Goal: Task Accomplishment & Management: Manage account settings

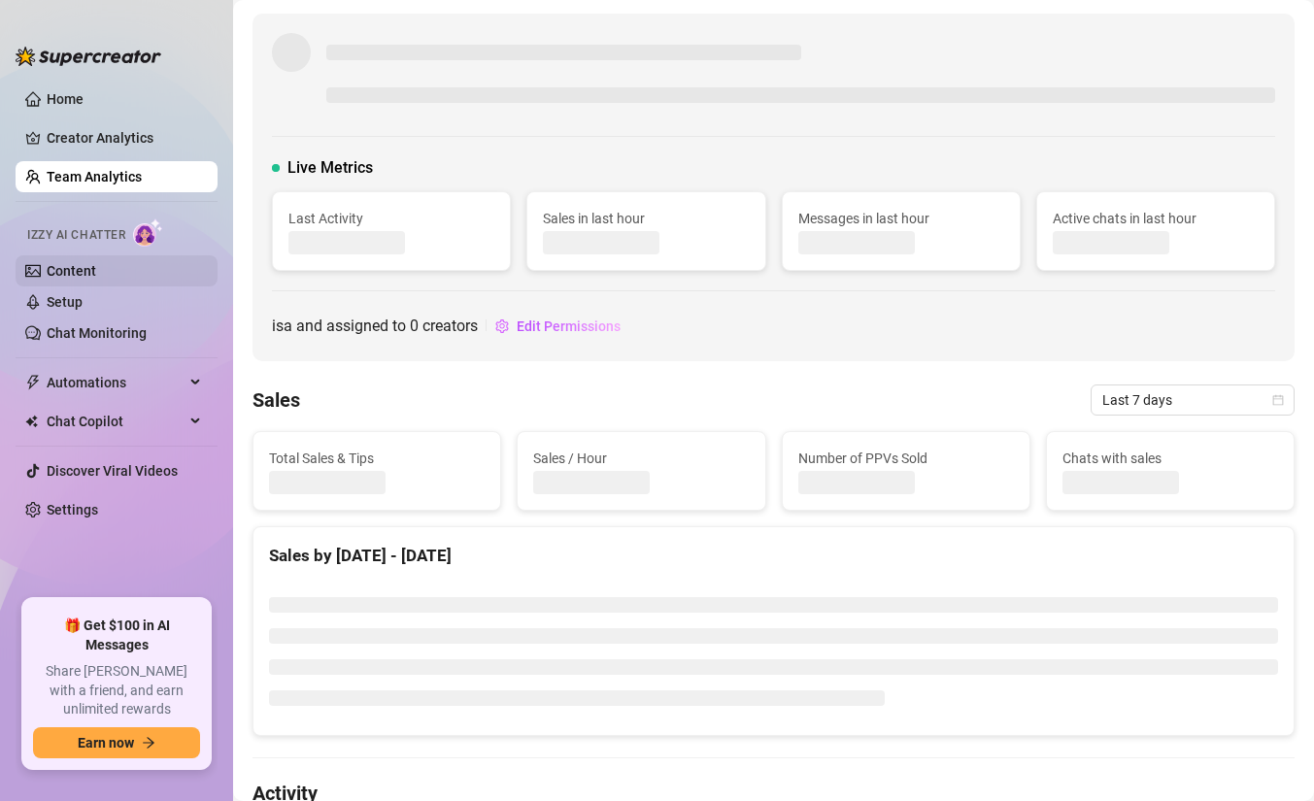
click at [84, 277] on link "Content" at bounding box center [72, 271] width 50 height 16
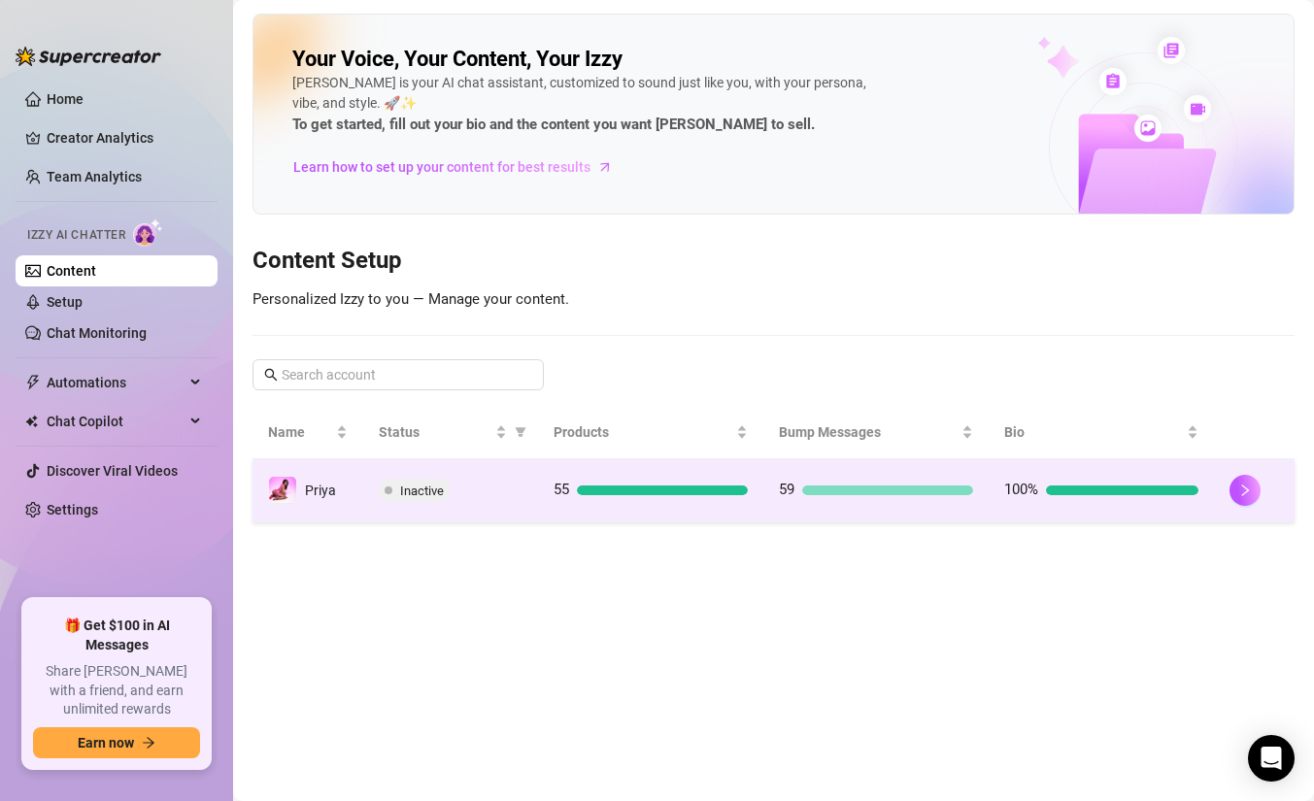
click at [487, 487] on div "Inactive" at bounding box center [451, 490] width 145 height 23
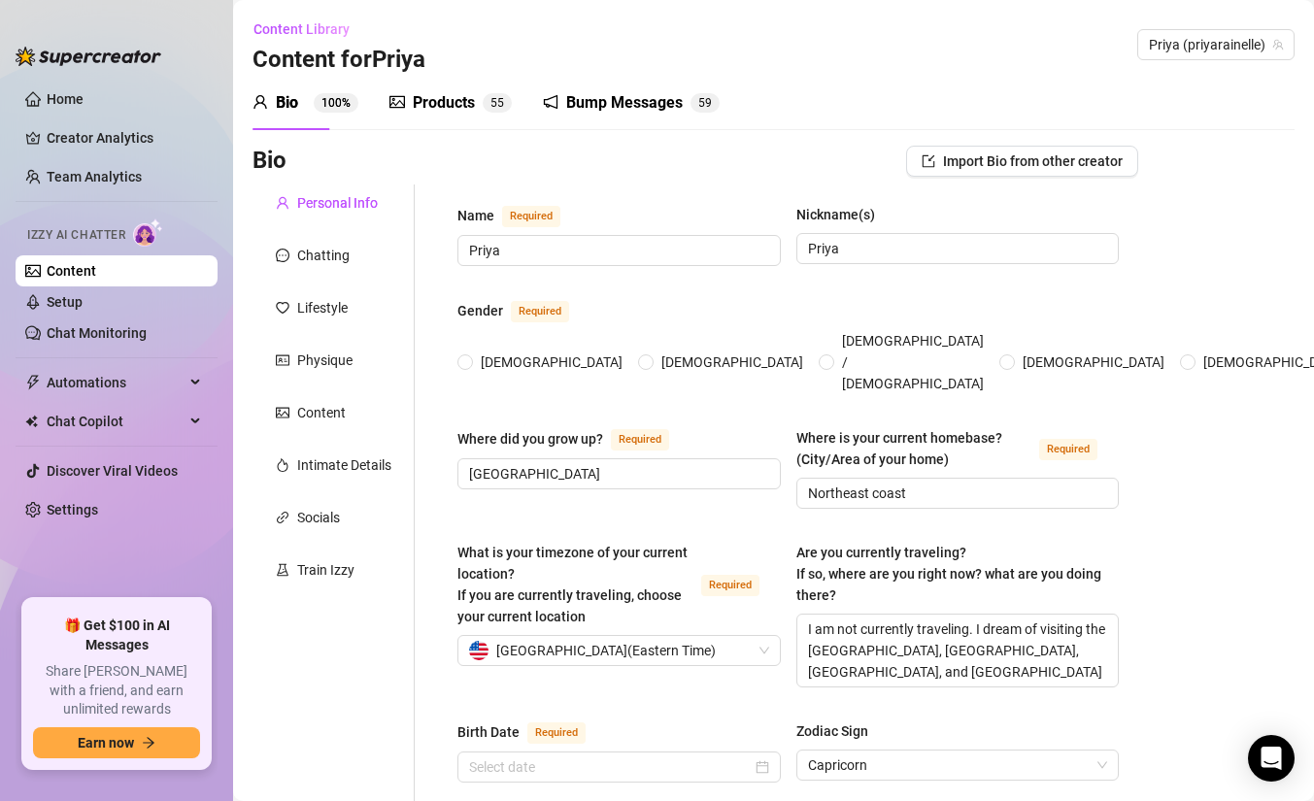
radio input "true"
type input "[DATE]"
click at [455, 98] on div "Products" at bounding box center [444, 102] width 62 height 23
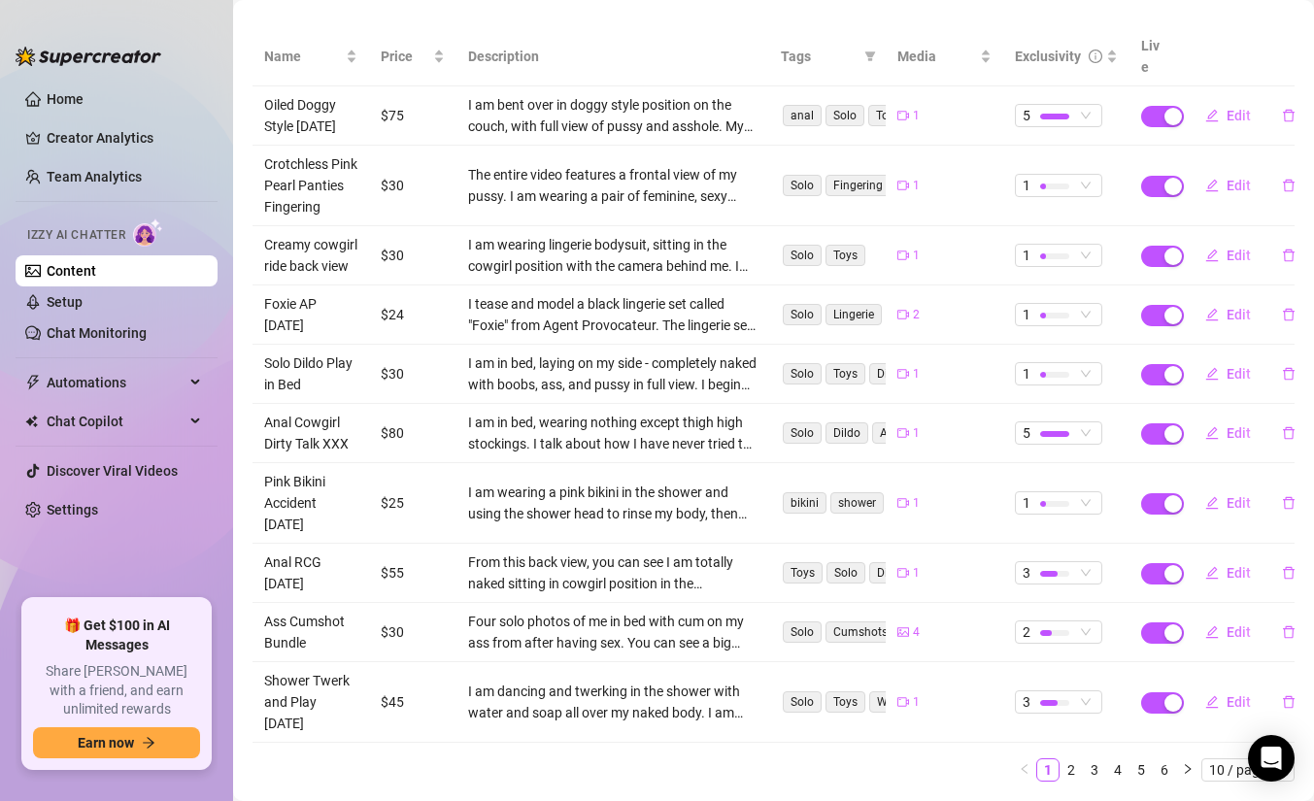
scroll to position [309, 0]
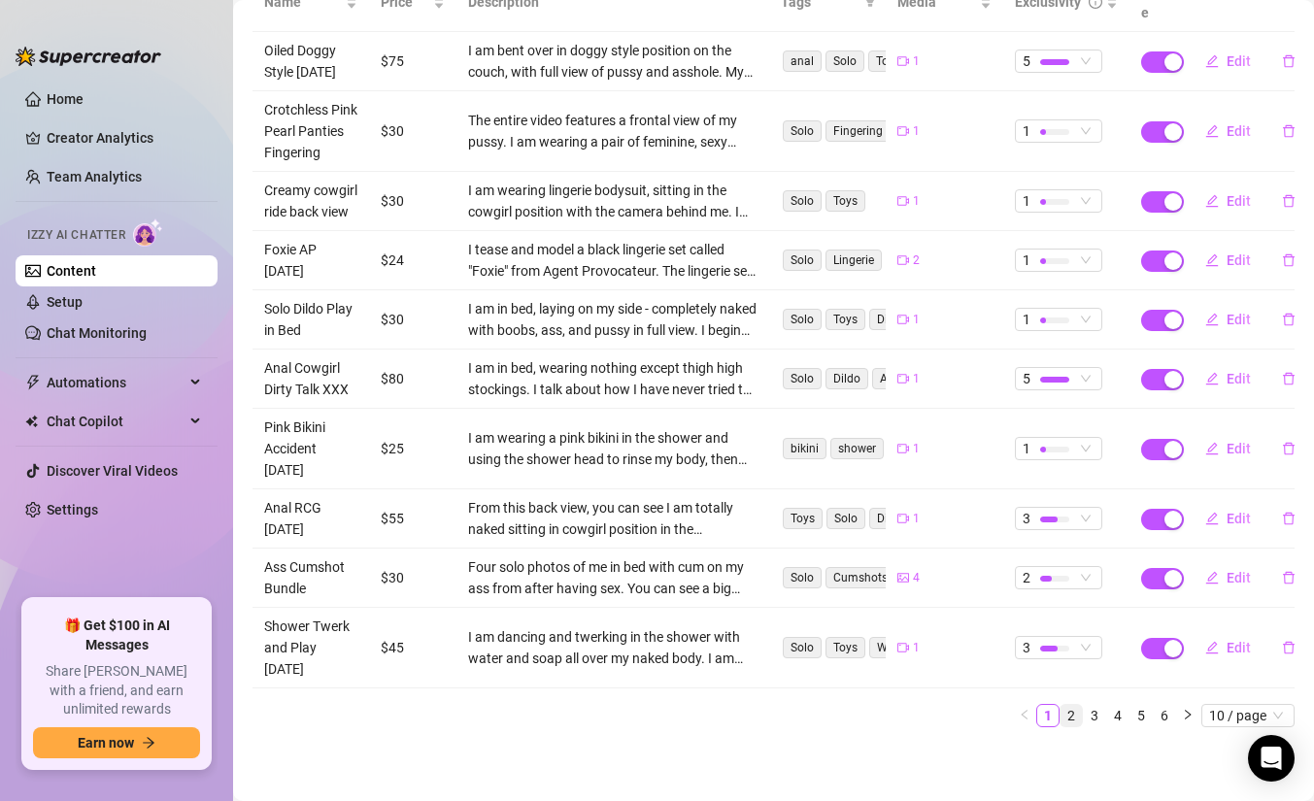
click at [1070, 716] on link "2" at bounding box center [1070, 715] width 21 height 21
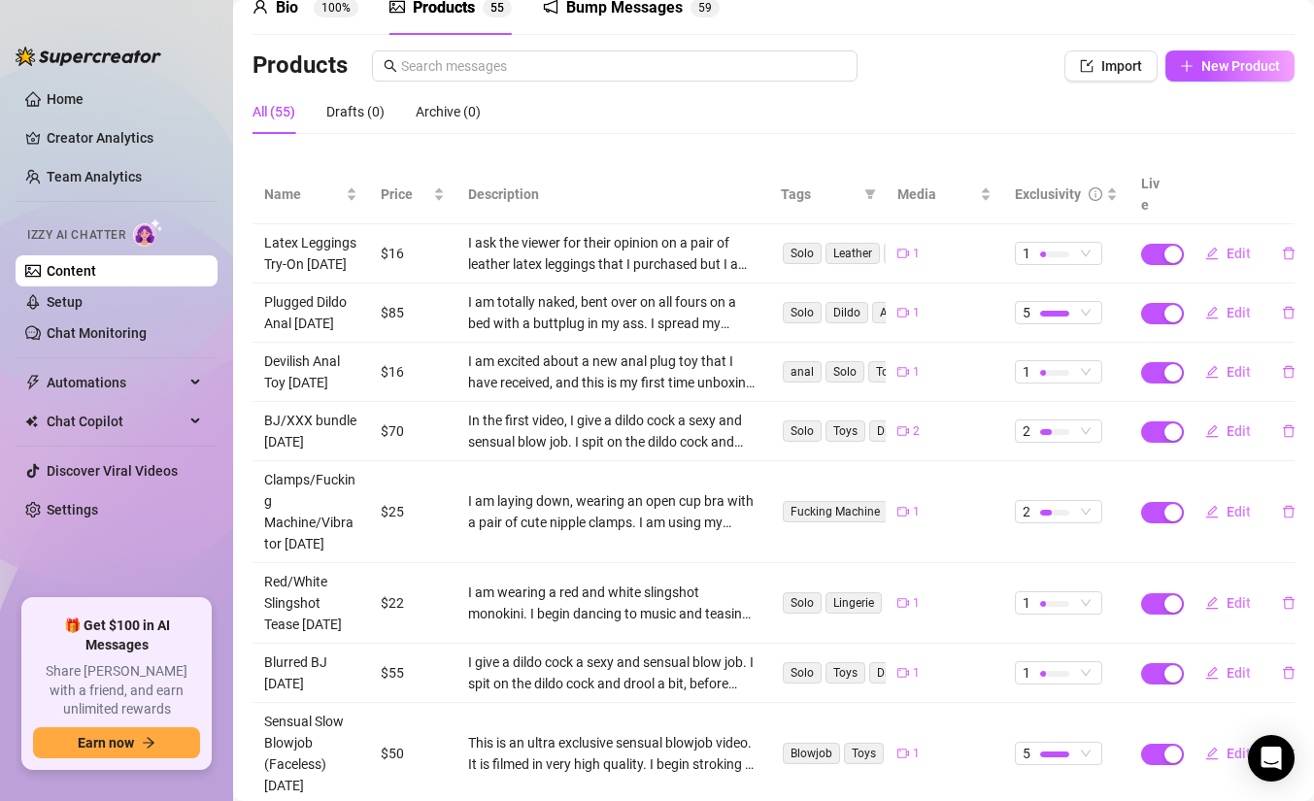
scroll to position [373, 0]
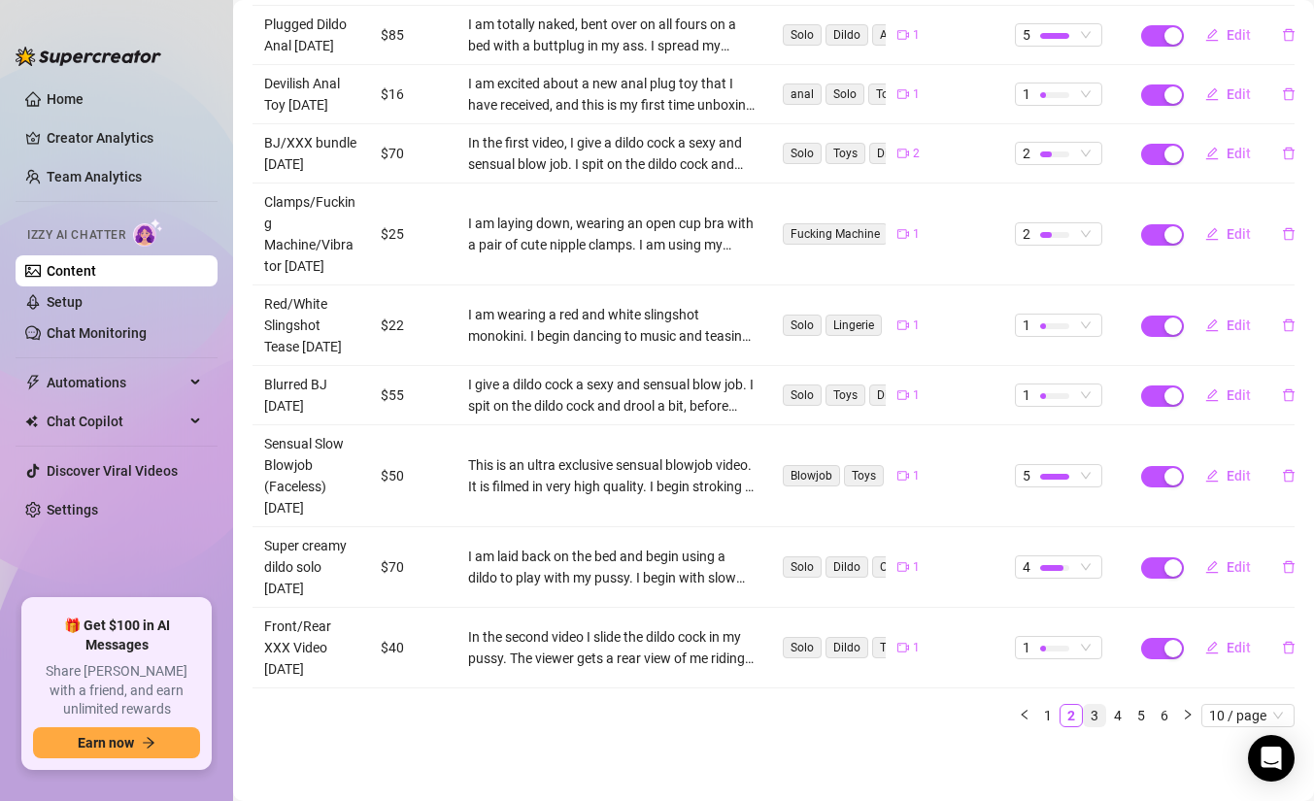
click at [1089, 711] on link "3" at bounding box center [1094, 715] width 21 height 21
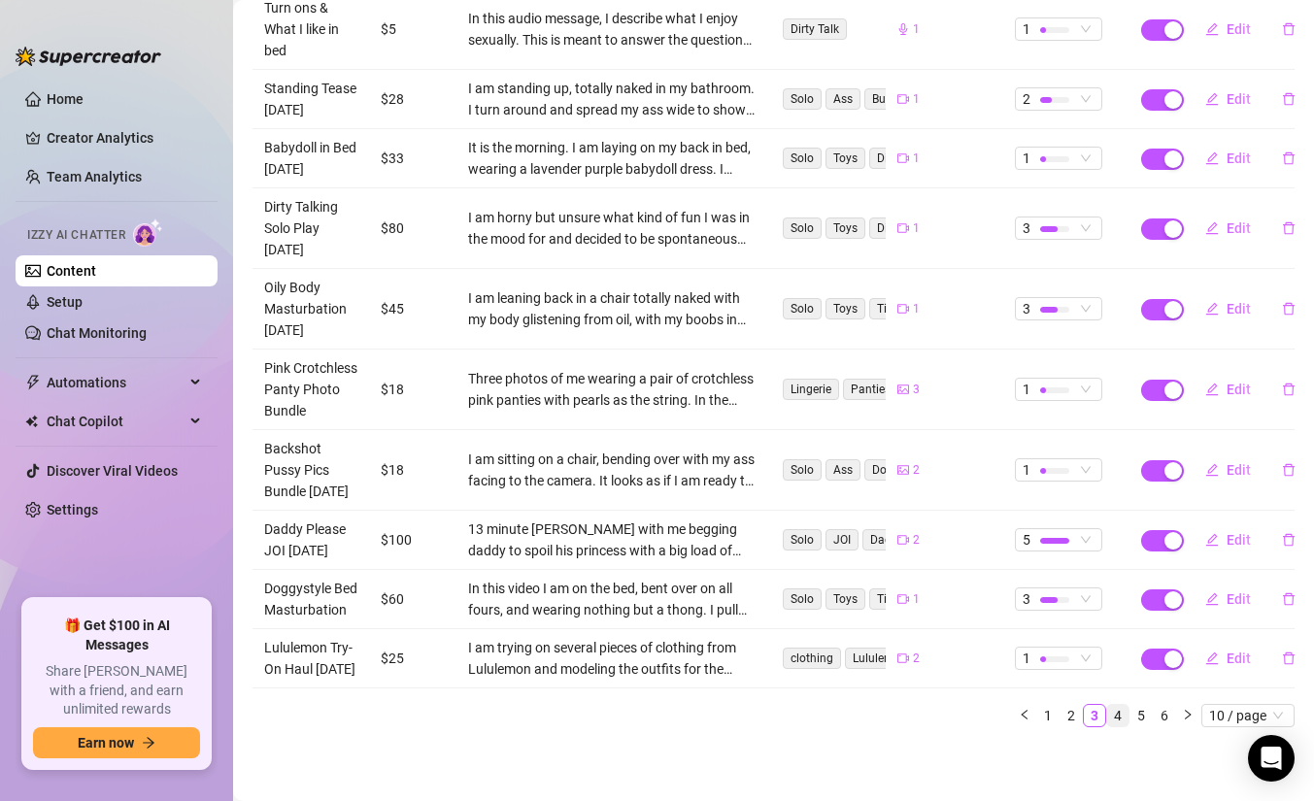
click at [1110, 717] on link "4" at bounding box center [1117, 715] width 21 height 21
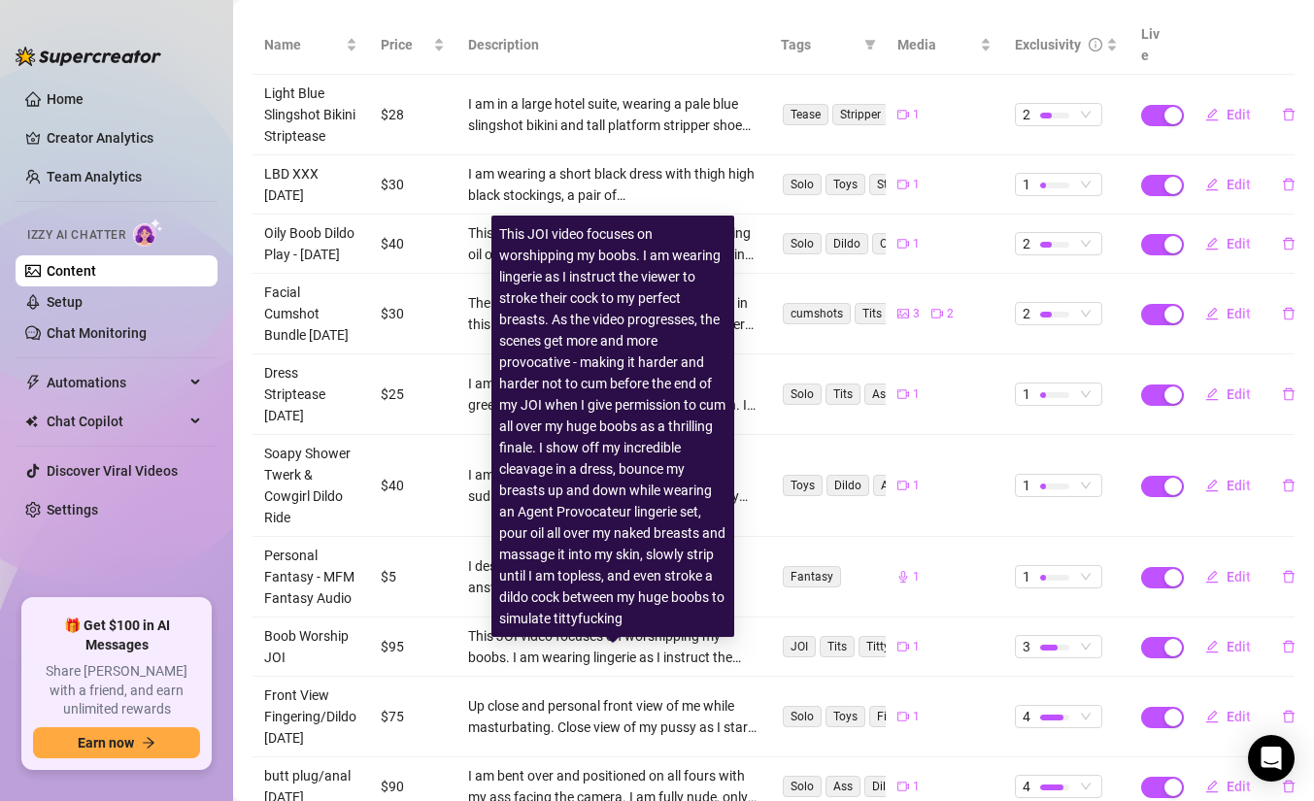
scroll to position [243, 0]
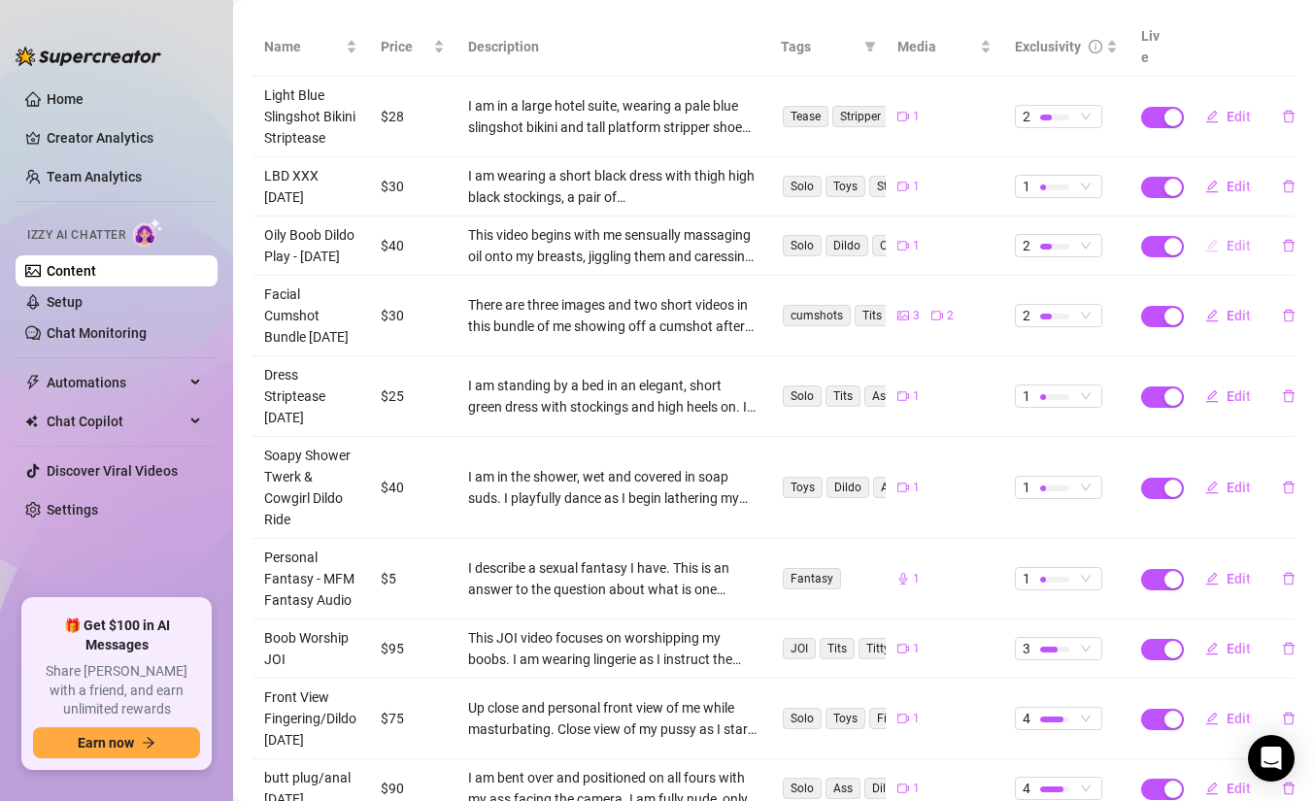
click at [1236, 238] on span "Edit" at bounding box center [1238, 246] width 24 height 16
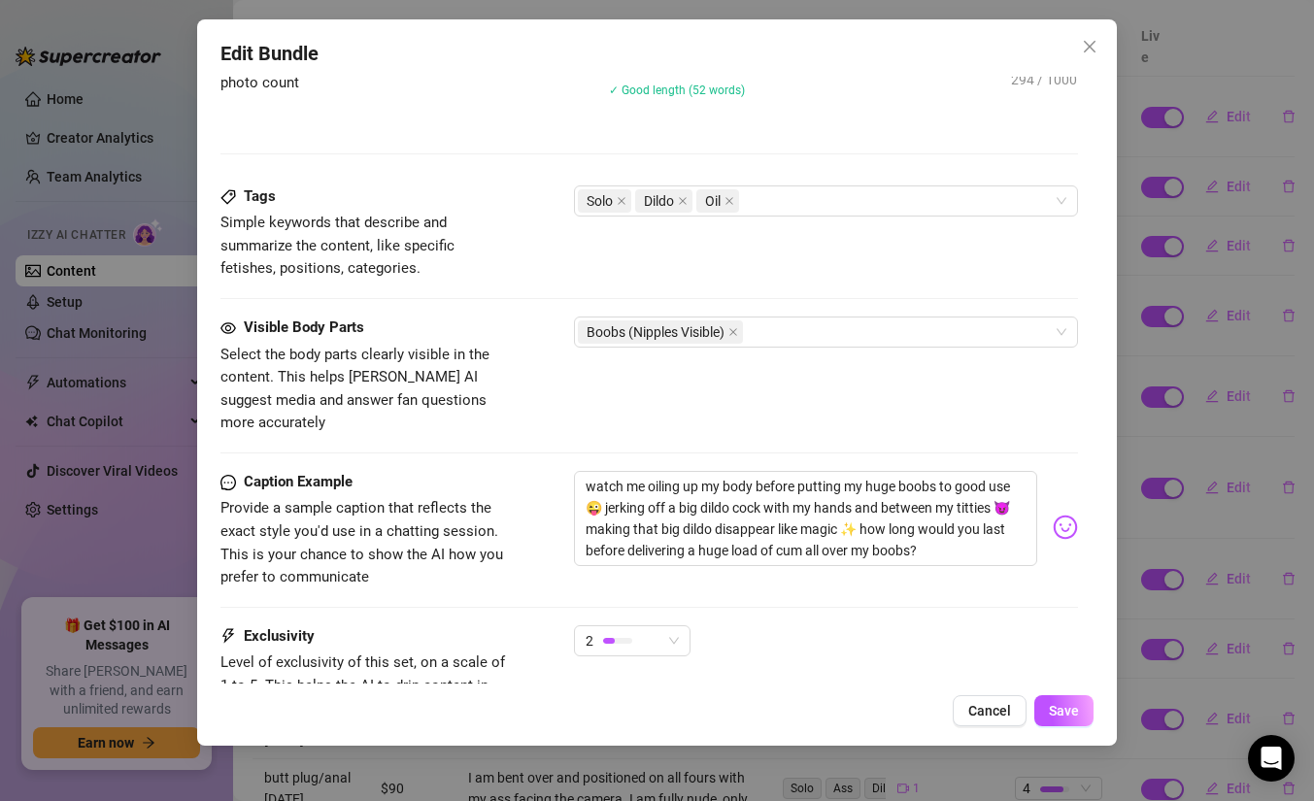
scroll to position [1080, 0]
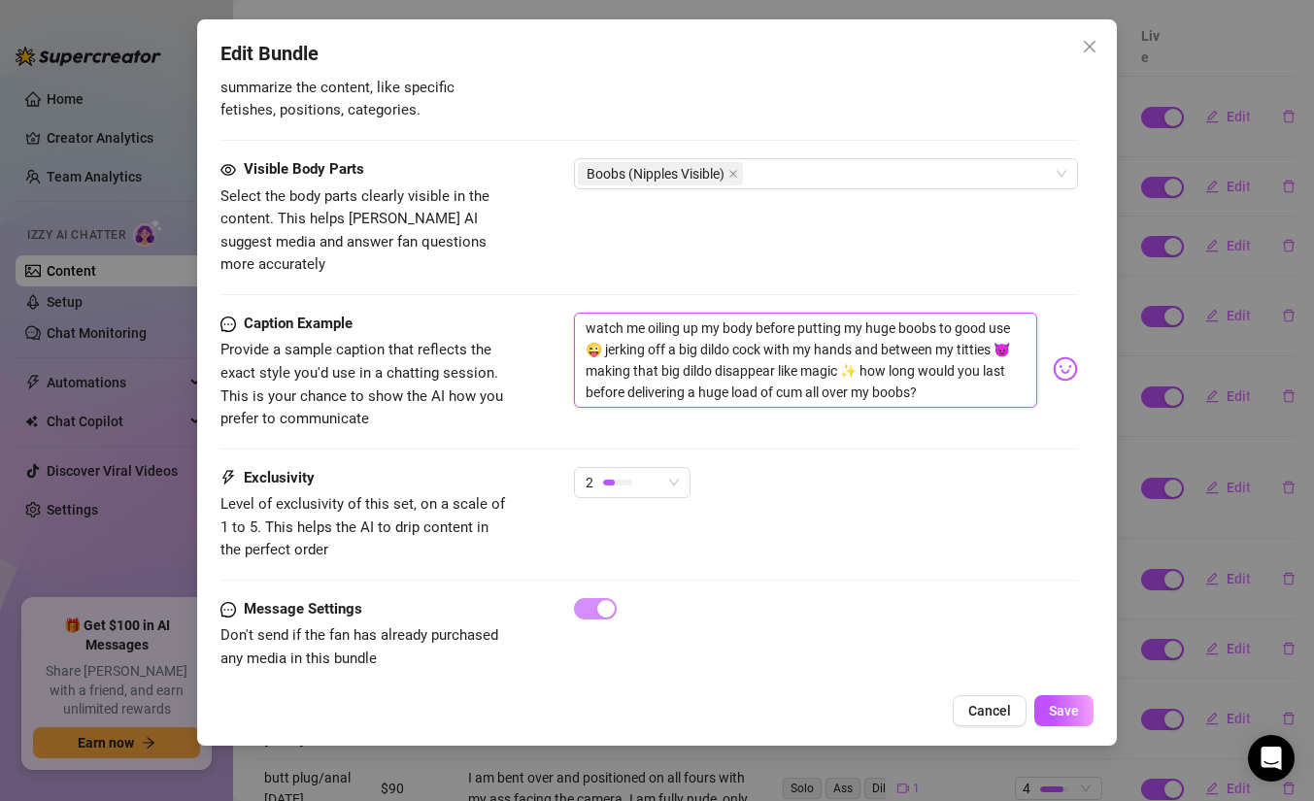
drag, startPoint x: 931, startPoint y: 378, endPoint x: 511, endPoint y: 287, distance: 430.1
click at [988, 703] on span "Cancel" at bounding box center [989, 711] width 43 height 16
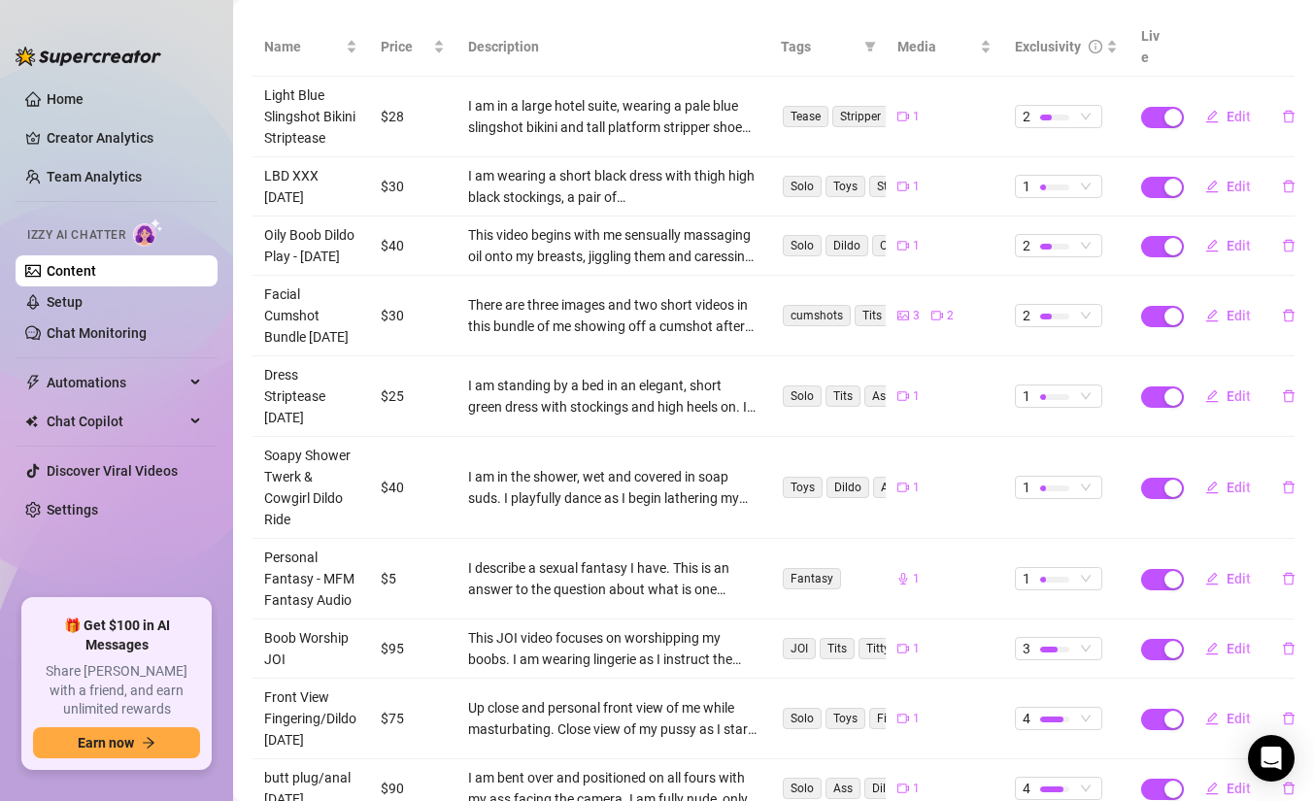
drag, startPoint x: 295, startPoint y: 265, endPoint x: 258, endPoint y: 213, distance: 64.1
click at [258, 217] on td "Oily Boob Dildo Play - [DATE]" at bounding box center [310, 246] width 117 height 59
copy td "Oily Boob Dildo Play - [DATE]"
click at [1242, 238] on span "Edit" at bounding box center [1238, 246] width 24 height 16
type textarea "watch me oiling up my body before putting my huge boobs to good use 😜 jerking o…"
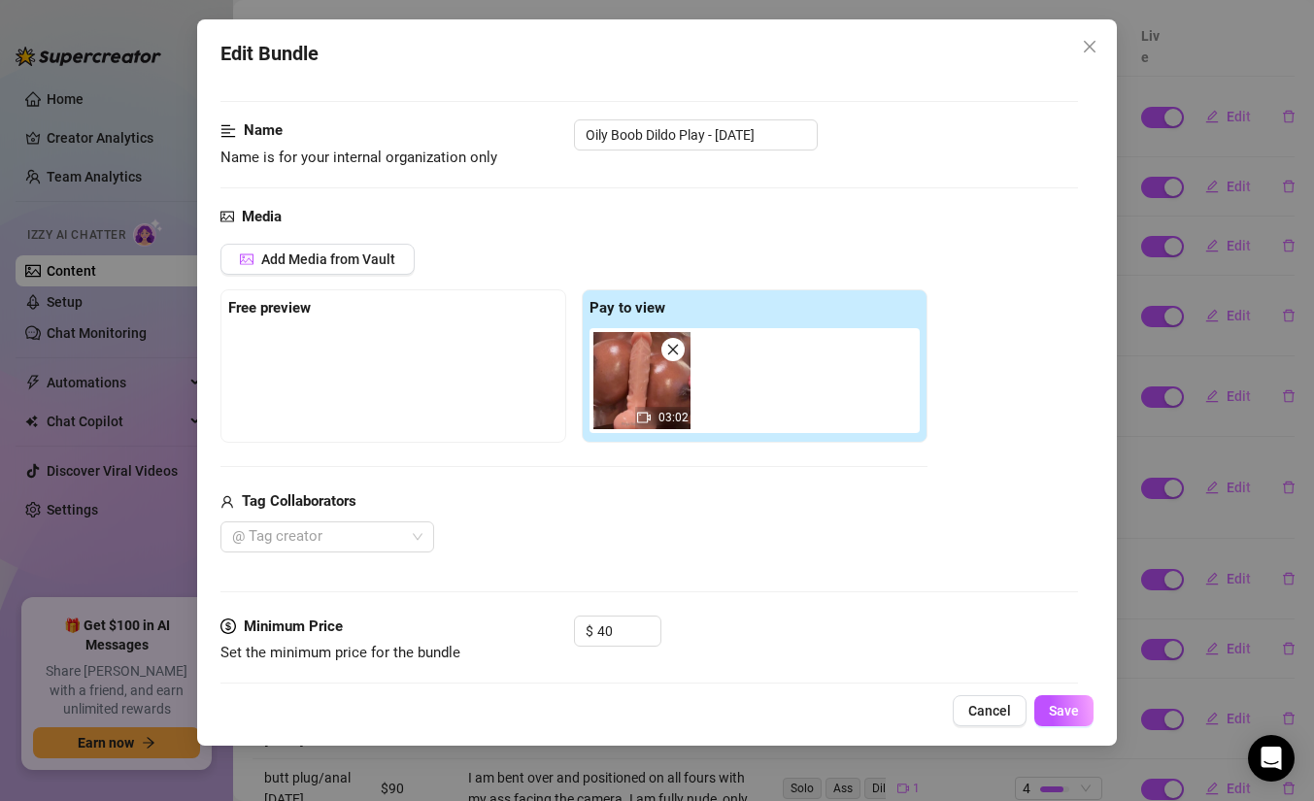
scroll to position [0, 0]
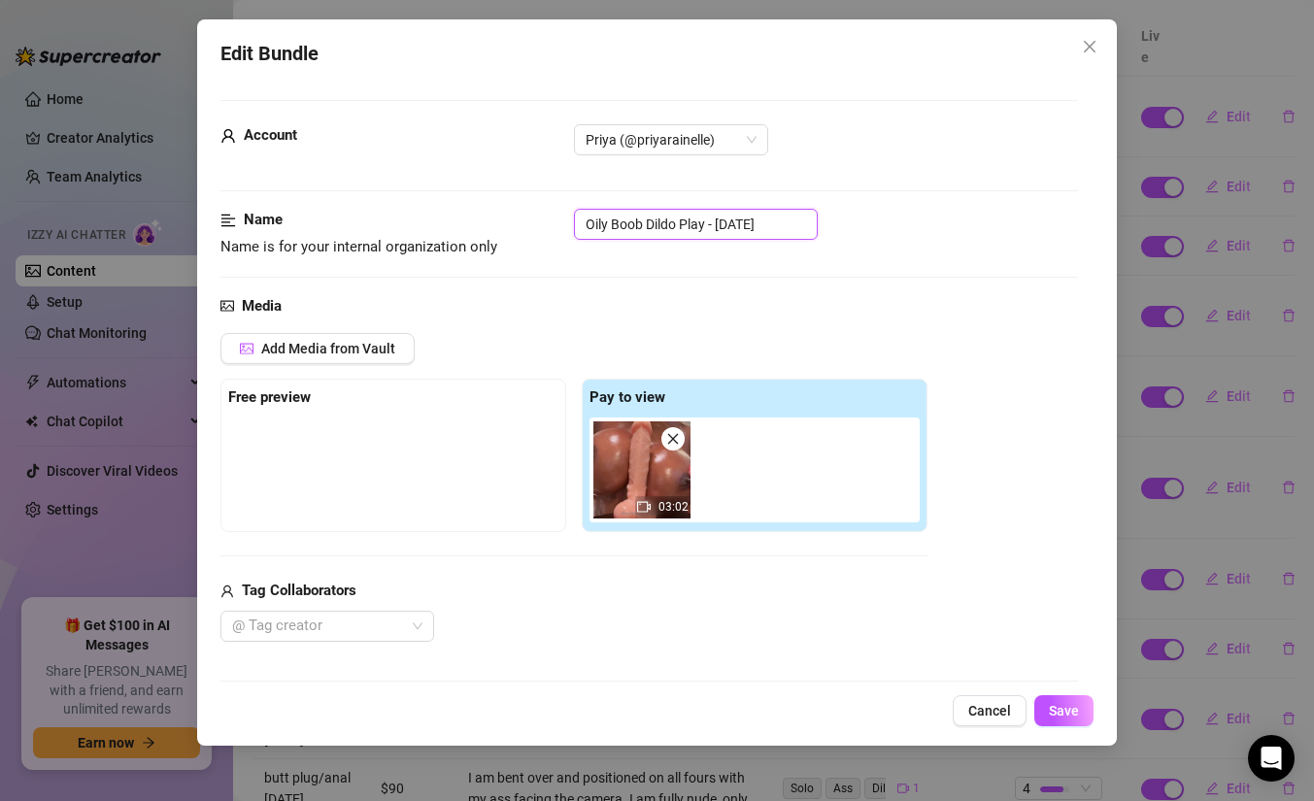
drag, startPoint x: 785, startPoint y: 226, endPoint x: 421, endPoint y: 219, distance: 363.2
click at [421, 219] on div "Name Name is for your internal organization only Oily Boob Dildo Play - [DATE]" at bounding box center [648, 234] width 857 height 50
paste input "07.31."
type input "Oily Boob Dildo Play - [DATE]"
click at [1068, 712] on span "Save" at bounding box center [1064, 711] width 30 height 16
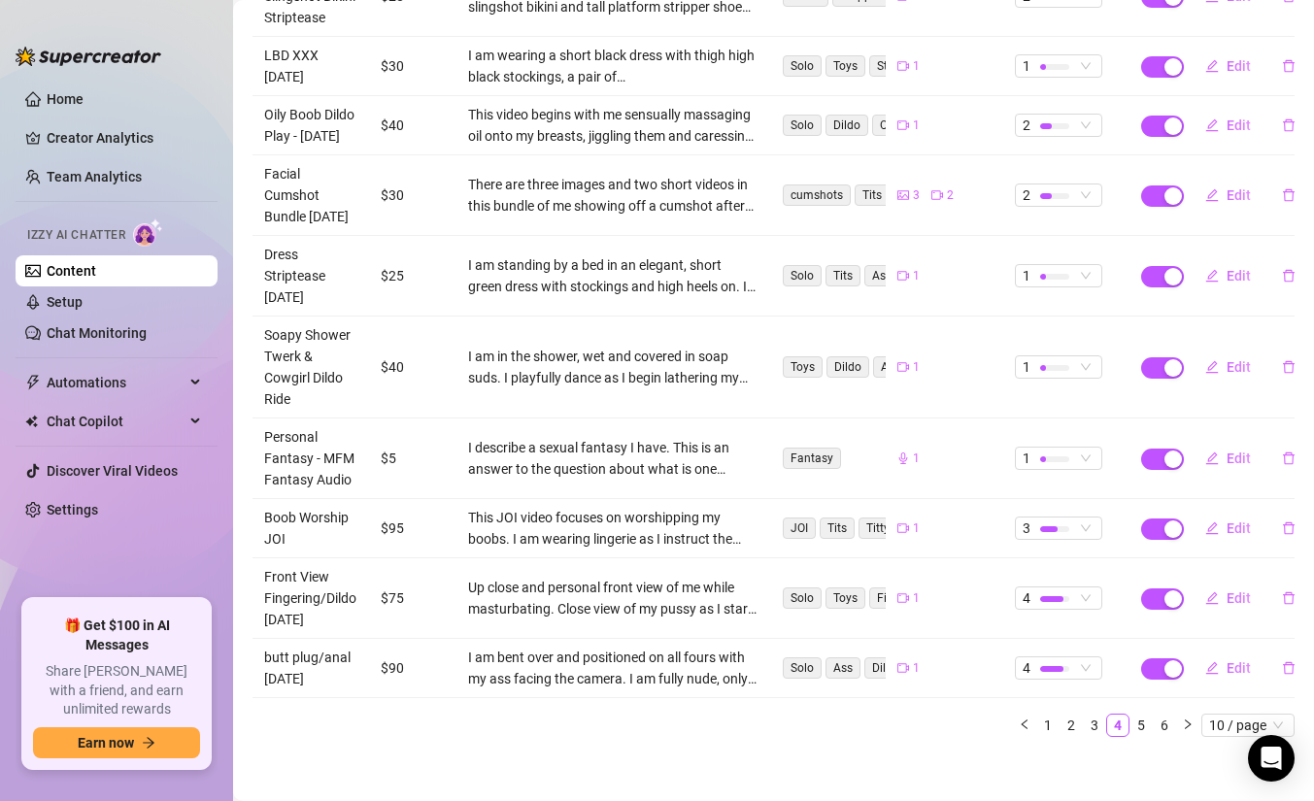
scroll to position [369, 0]
